Goal: Navigation & Orientation: Find specific page/section

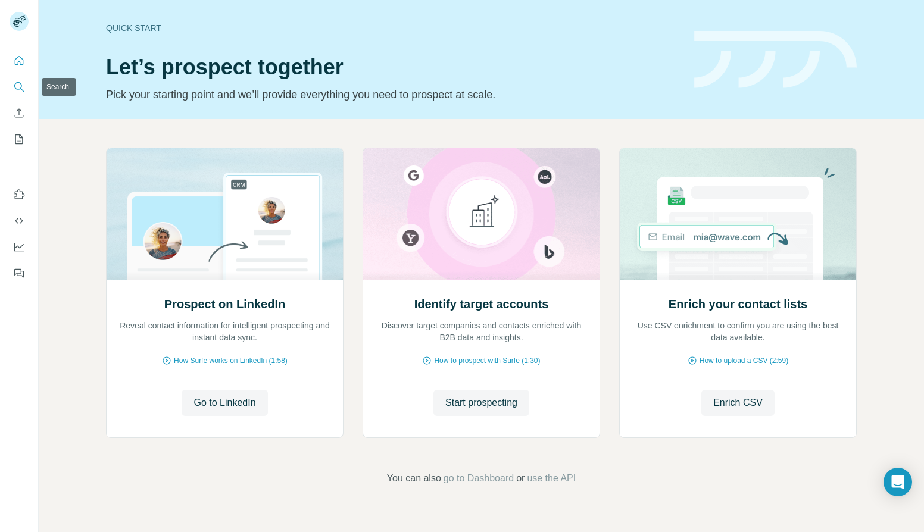
click at [20, 88] on icon "Search" at bounding box center [22, 90] width 4 height 4
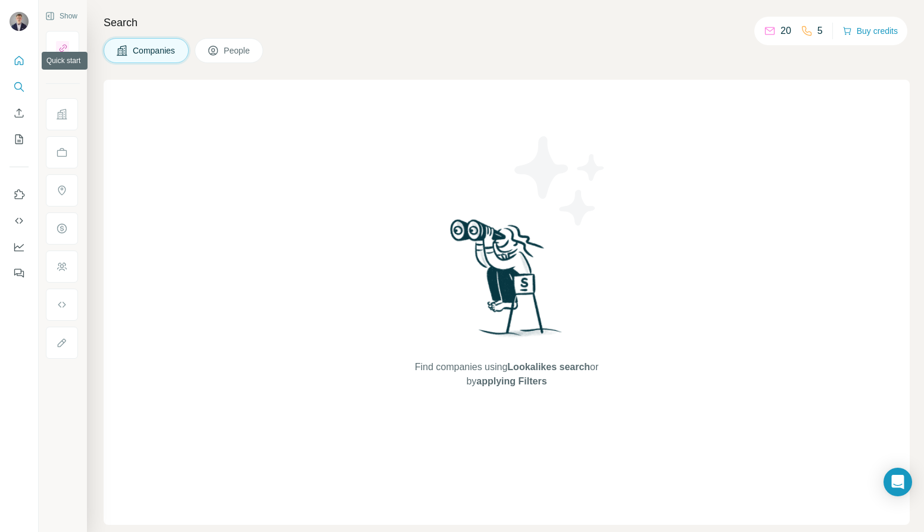
click at [20, 62] on icon "Quick start" at bounding box center [19, 60] width 9 height 9
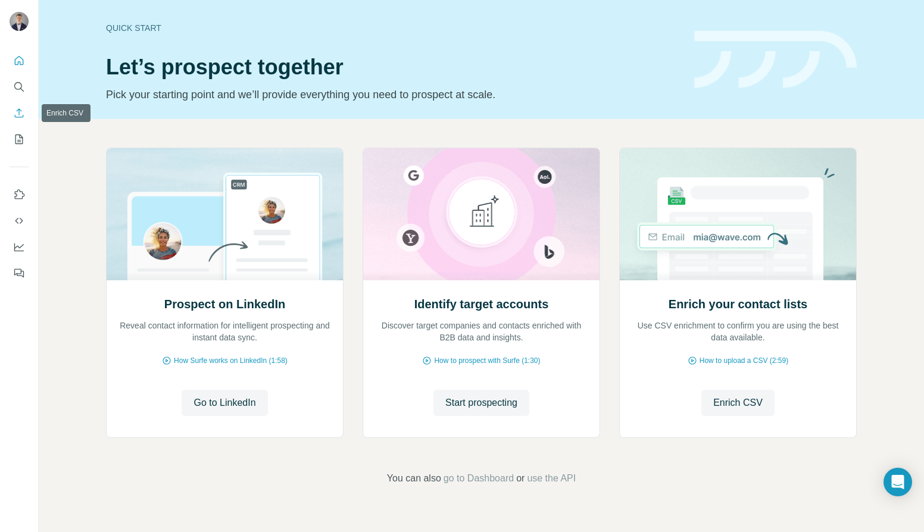
click at [19, 109] on icon "Enrich CSV" at bounding box center [19, 112] width 9 height 9
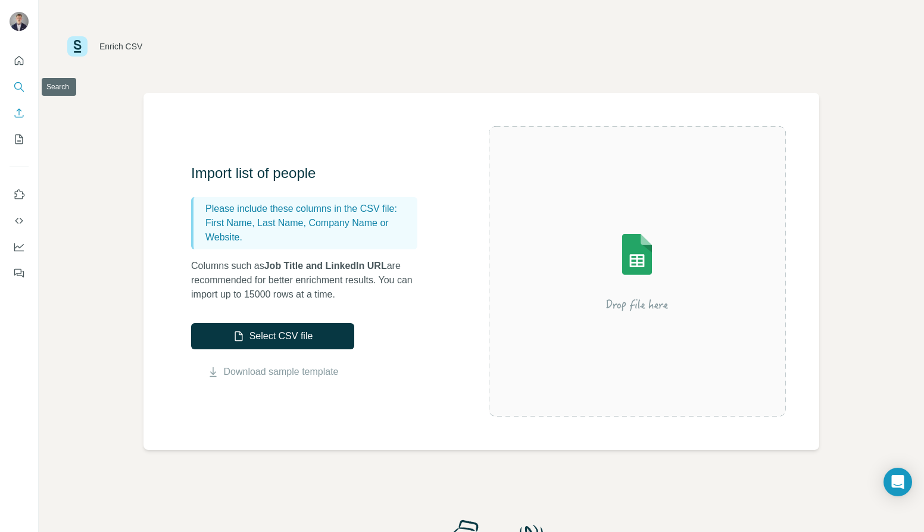
click at [21, 88] on icon "Search" at bounding box center [19, 87] width 12 height 12
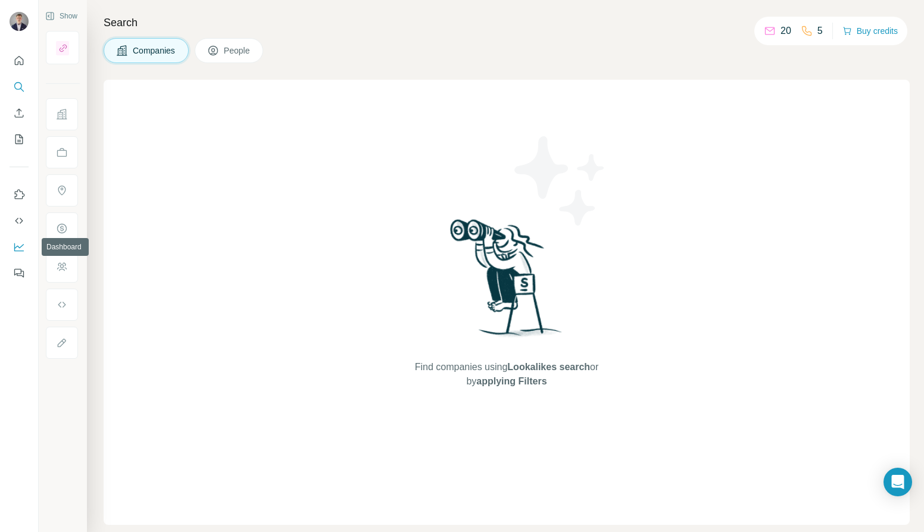
click at [17, 250] on icon "Dashboard" at bounding box center [19, 247] width 12 height 12
